Goal: Understand process/instructions

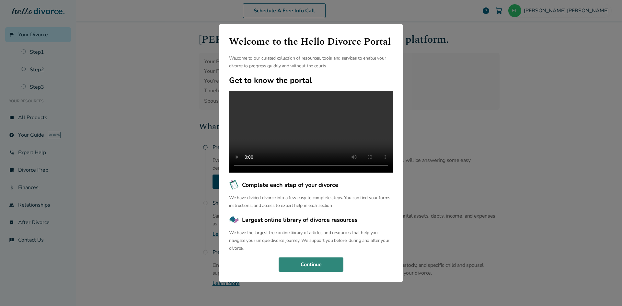
click at [305, 268] on button "Continue" at bounding box center [311, 265] width 65 height 14
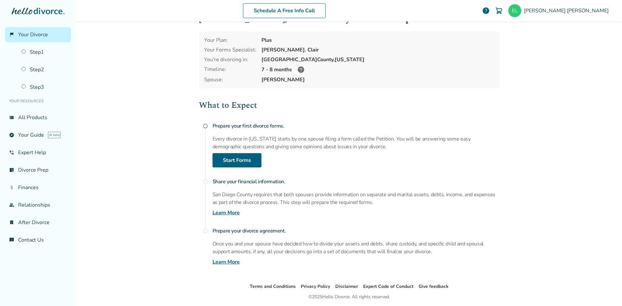
scroll to position [43, 0]
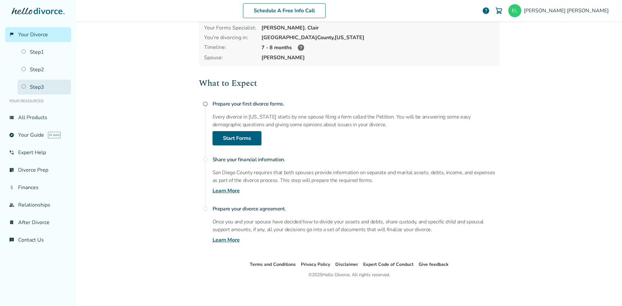
click at [34, 85] on link "Step 3" at bounding box center [44, 87] width 53 height 15
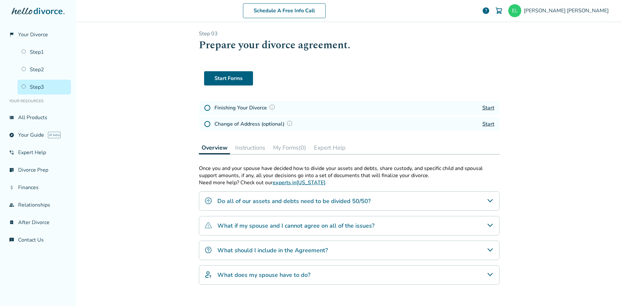
scroll to position [1, 0]
click at [270, 108] on img at bounding box center [272, 108] width 6 height 6
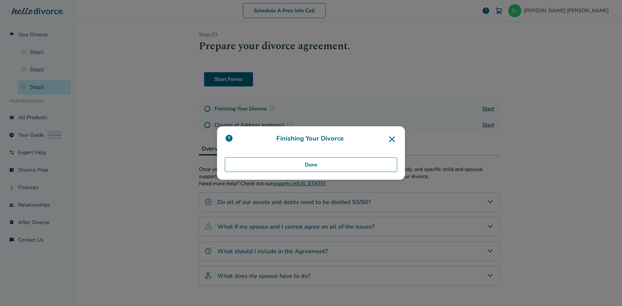
click at [390, 141] on icon at bounding box center [392, 139] width 6 height 6
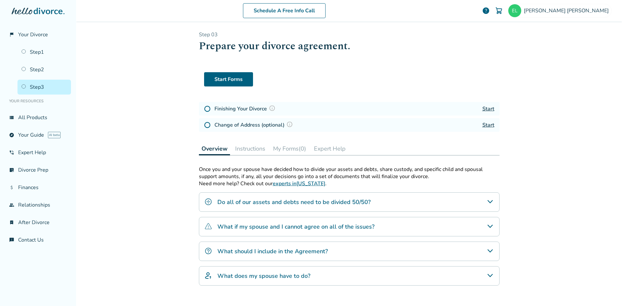
click at [390, 91] on div "Start Forms" at bounding box center [349, 77] width 301 height 30
click at [145, 97] on div "Schedule A Free Info Call Edgar Lozano help Schedule A Free Call Edgar Lozano e…" at bounding box center [349, 153] width 546 height 306
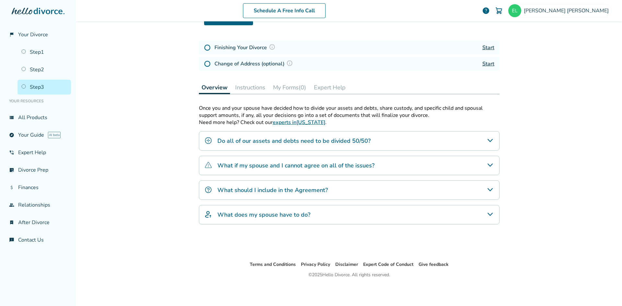
click at [412, 145] on div "Do all of our assets and debts need to be divided 50/50?" at bounding box center [349, 140] width 301 height 19
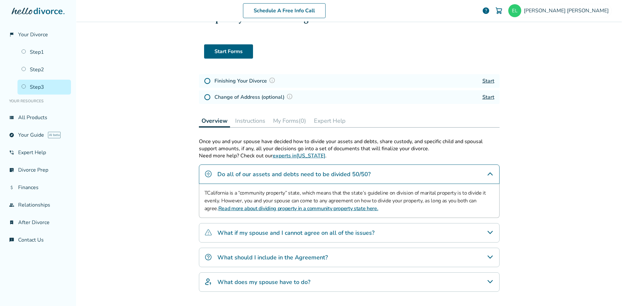
scroll to position [0, 0]
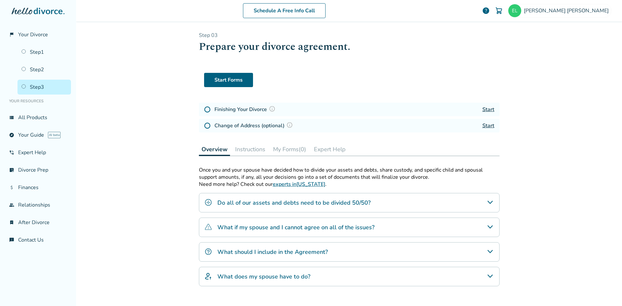
click at [250, 150] on button "Instructions" at bounding box center [250, 149] width 35 height 13
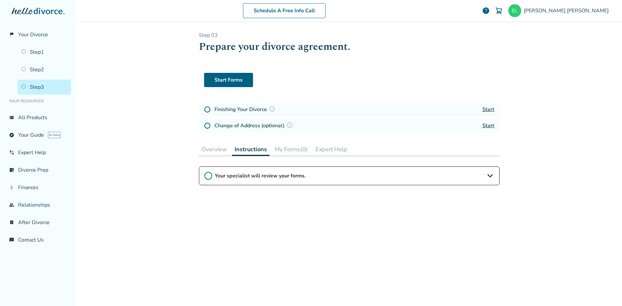
click at [486, 177] on icon at bounding box center [490, 176] width 8 height 8
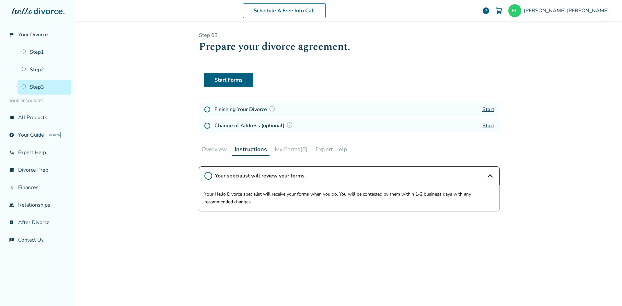
click at [290, 152] on button "My Forms (0)" at bounding box center [291, 149] width 38 height 13
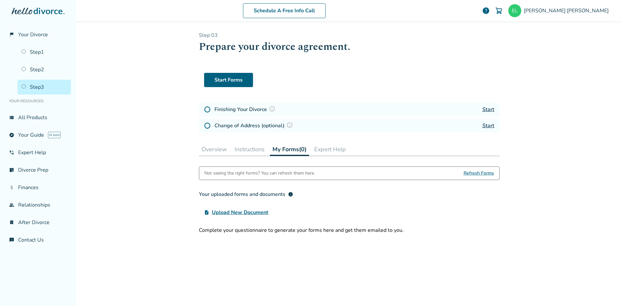
click at [333, 151] on button "Expert Help" at bounding box center [330, 149] width 37 height 13
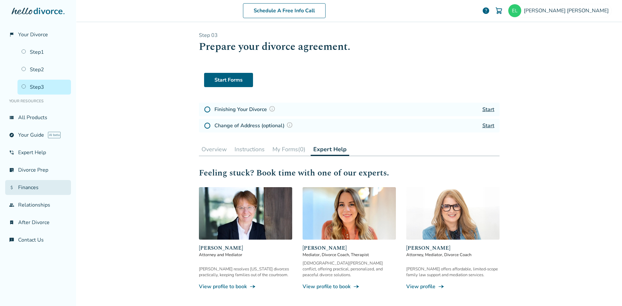
click at [29, 189] on link "attach_money Finances" at bounding box center [38, 187] width 66 height 15
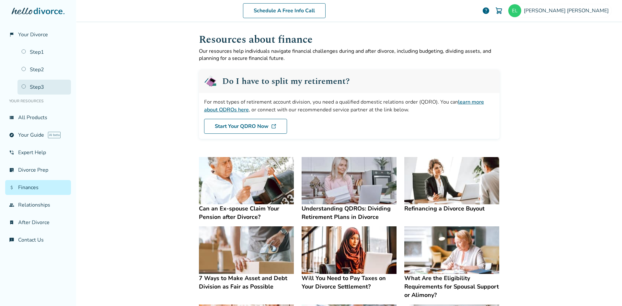
click at [41, 87] on link "Step 3" at bounding box center [44, 87] width 53 height 15
